Goal: Information Seeking & Learning: Check status

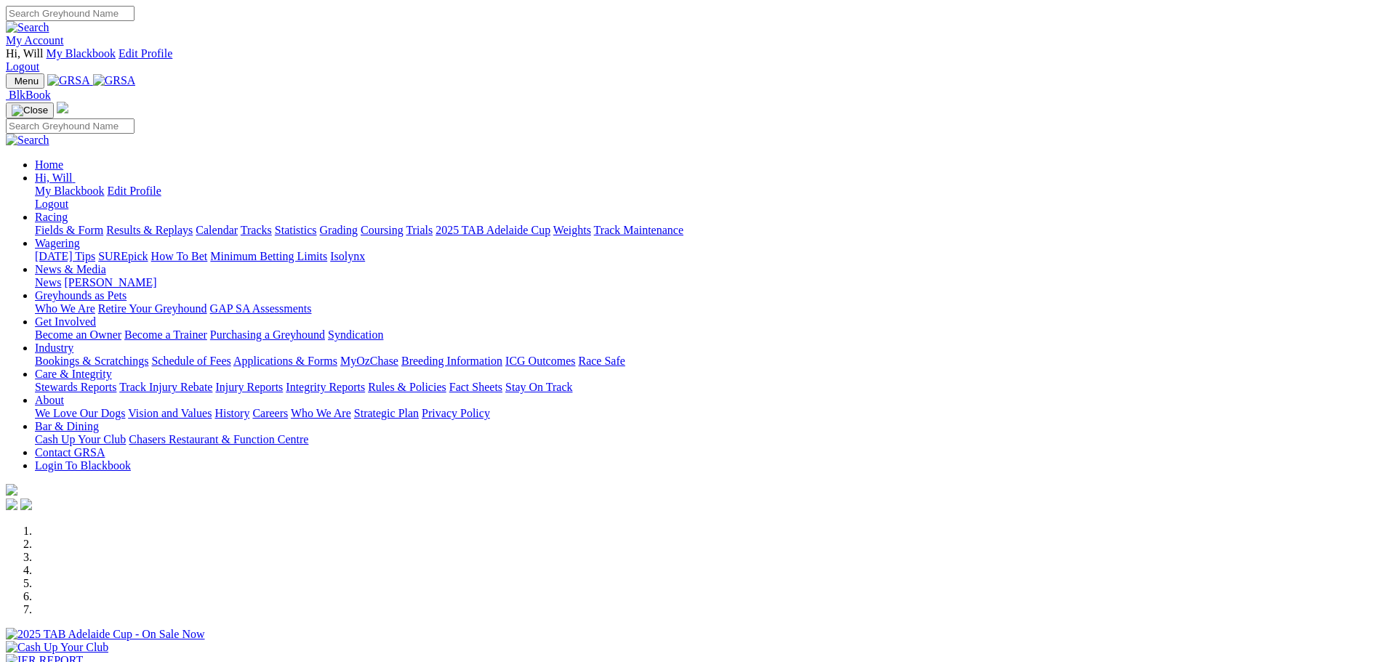
click at [193, 224] on link "Results & Replays" at bounding box center [149, 230] width 87 height 12
